Goal: Use online tool/utility: Utilize a website feature to perform a specific function

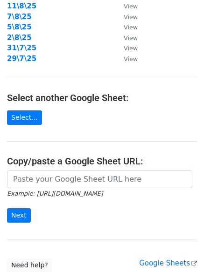
scroll to position [155, 0]
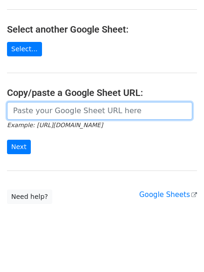
click at [78, 114] on input "url" at bounding box center [99, 111] width 185 height 18
paste input "[URL][DOMAIN_NAME]"
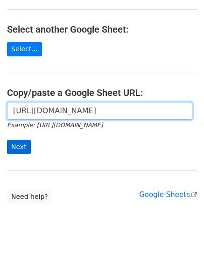
scroll to position [0, 210]
type input "[URL][DOMAIN_NAME]"
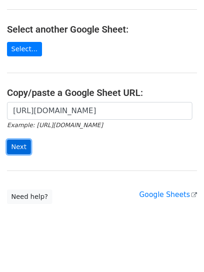
click at [26, 144] on input "Next" at bounding box center [19, 147] width 24 height 14
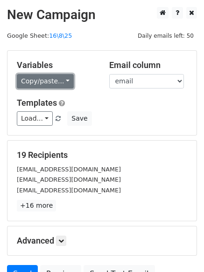
click at [55, 81] on link "Copy/paste..." at bounding box center [45, 81] width 57 height 14
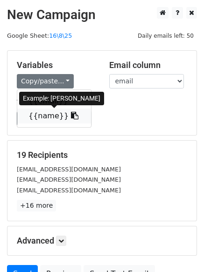
click at [57, 114] on link "{{name}}" at bounding box center [54, 116] width 74 height 15
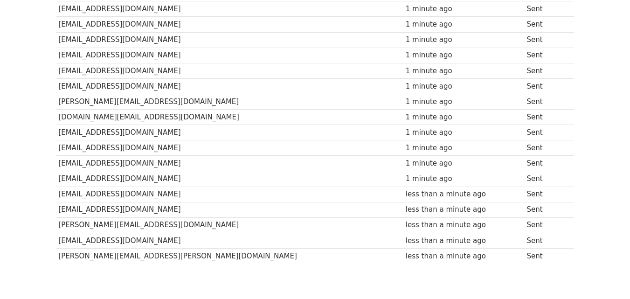
scroll to position [232, 0]
